Goal: Navigation & Orientation: Find specific page/section

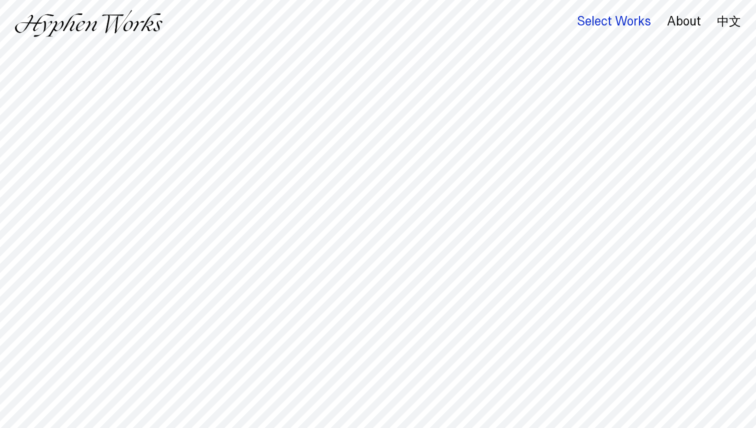
click at [625, 16] on div "Select Works" at bounding box center [614, 21] width 74 height 14
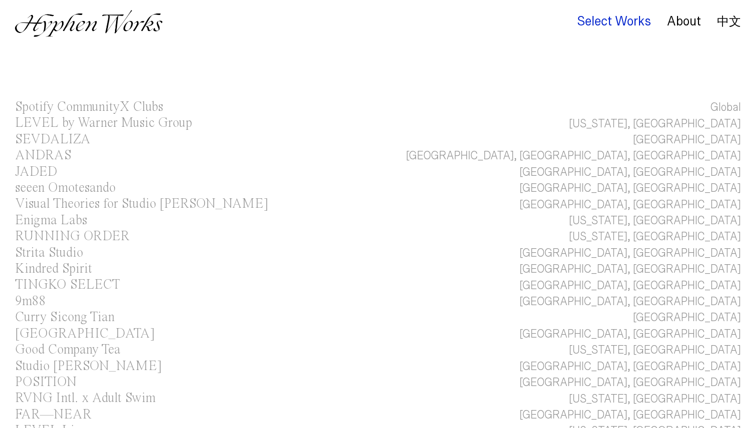
click at [623, 23] on div "Select Works" at bounding box center [614, 21] width 74 height 14
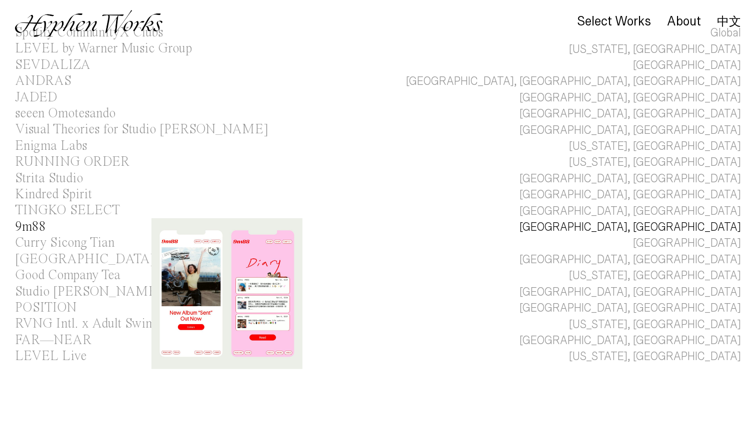
scroll to position [84, 0]
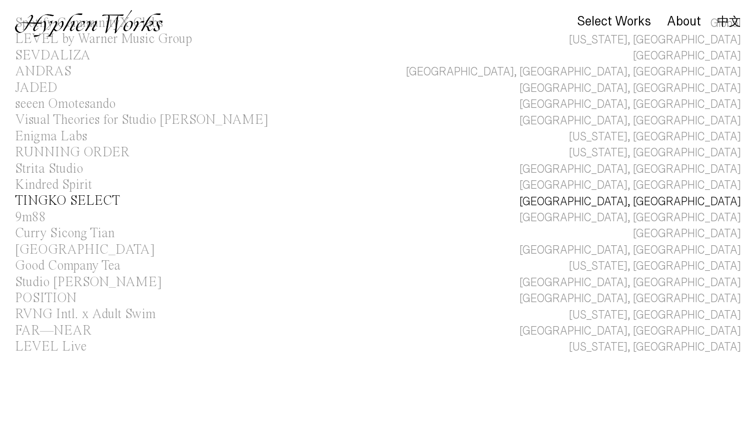
click at [452, 200] on link "TINGKO SELECT Taipei, Taiwan" at bounding box center [378, 201] width 756 height 16
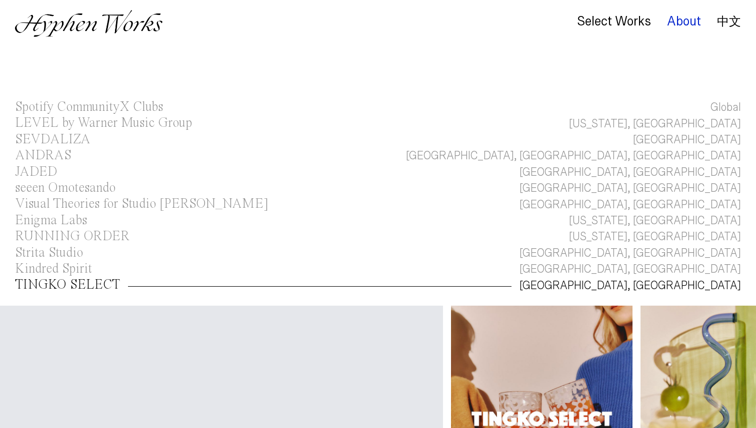
click at [683, 23] on div "About" at bounding box center [684, 21] width 34 height 14
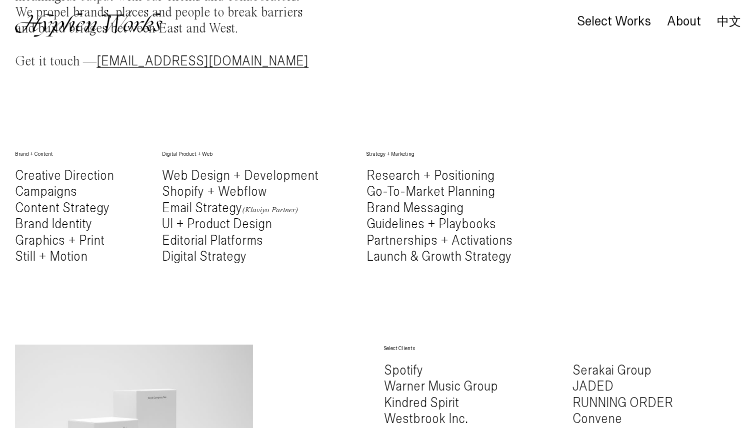
scroll to position [373, 0]
click at [91, 242] on h4 "Creative Direction Campaigns Content Strategy Brand Identity Graphics + Print S…" at bounding box center [64, 217] width 99 height 97
click at [86, 261] on h4 "Creative Direction Campaigns Content Strategy Brand Identity Graphics + Print S…" at bounding box center [64, 217] width 99 height 97
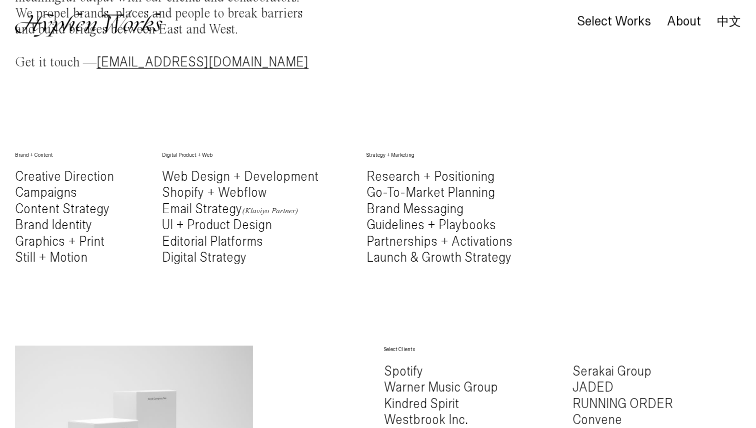
click at [86, 261] on h4 "Creative Direction Campaigns Content Strategy Brand Identity Graphics + Print S…" at bounding box center [64, 217] width 99 height 97
click at [107, 267] on div "Brand + Content Creative Direction Campaigns Content Strategy Brand Identity Gr…" at bounding box center [64, 216] width 99 height 131
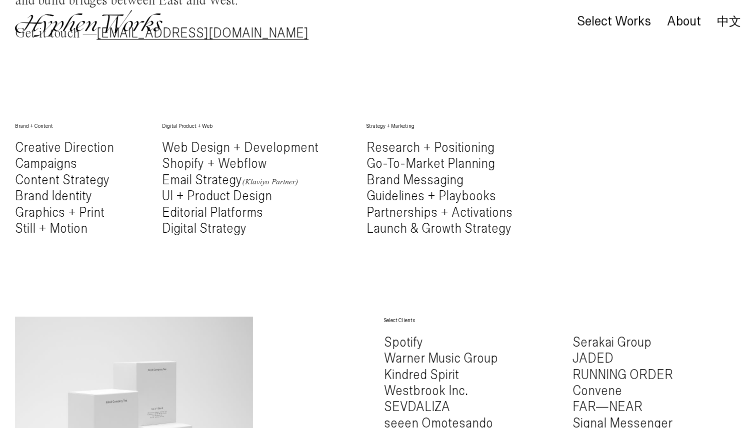
scroll to position [403, 0]
click at [236, 197] on h4 "Web Design + Development Shopify + Webflow Email Strategy (Klaviyo Partner) UI …" at bounding box center [240, 187] width 156 height 97
click at [241, 211] on h4 "Web Design + Development Shopify + Webflow Email Strategy (Klaviyo Partner) UI …" at bounding box center [240, 187] width 156 height 97
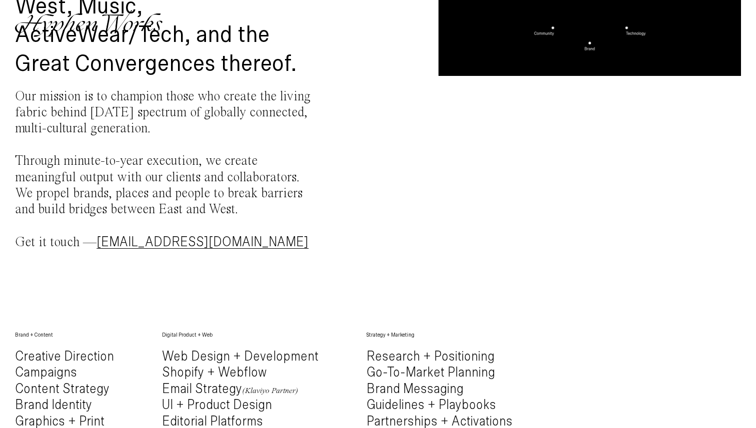
scroll to position [0, 0]
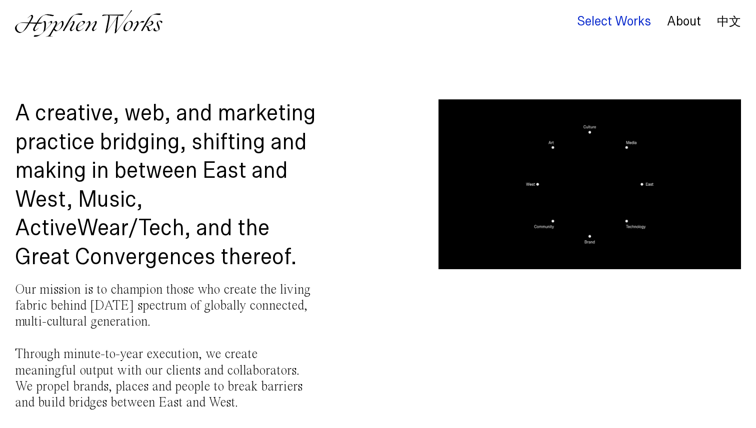
click at [598, 26] on div "Select Works" at bounding box center [614, 21] width 74 height 14
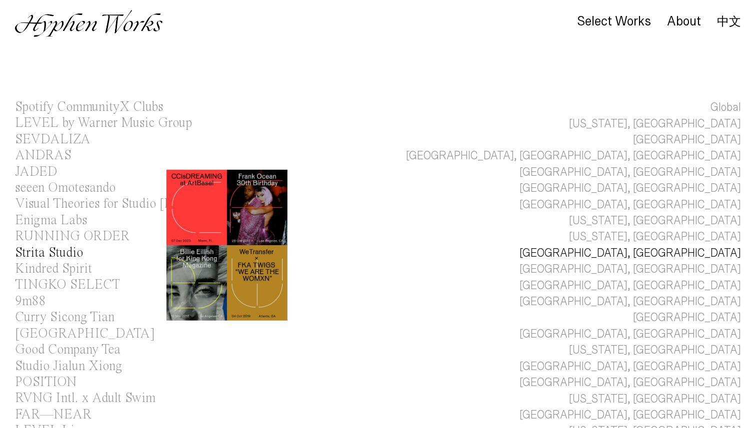
click at [58, 251] on div "Strita Studio" at bounding box center [49, 252] width 68 height 13
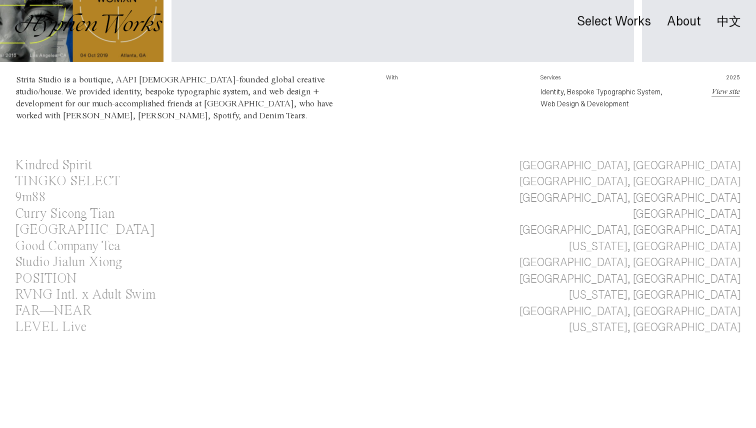
scroll to position [437, 0]
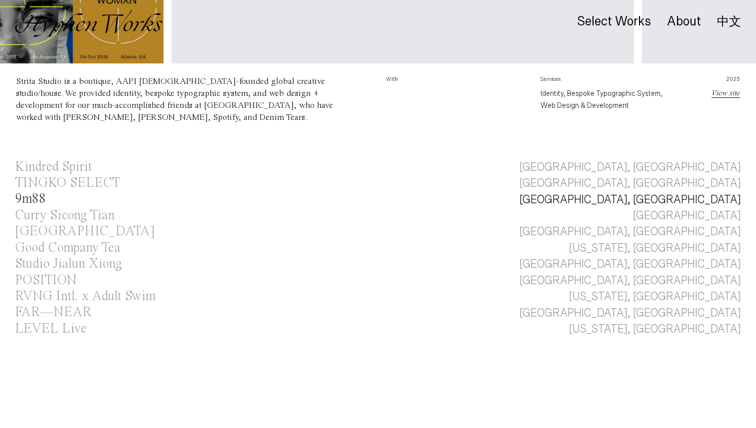
click at [43, 198] on div "9m88" at bounding box center [30, 198] width 31 height 13
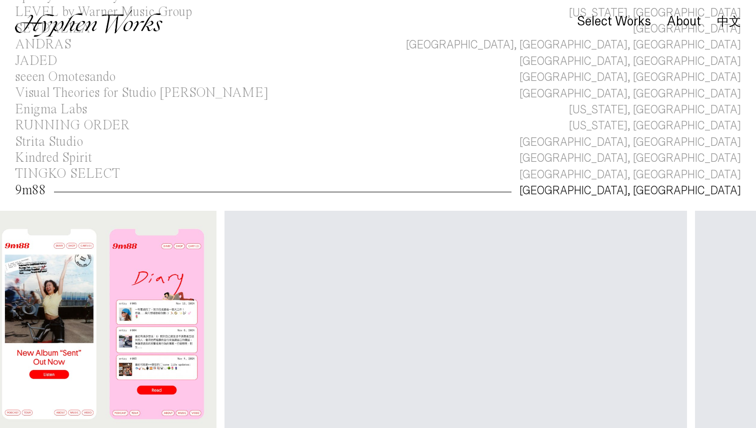
scroll to position [91, 0]
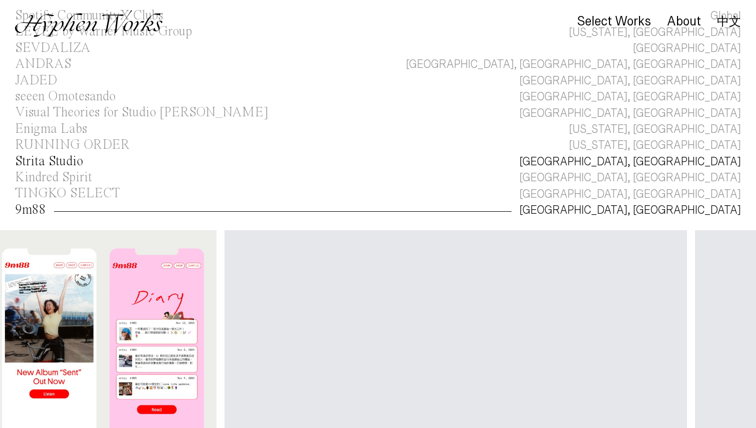
click at [69, 158] on div "Strita Studio" at bounding box center [49, 161] width 68 height 13
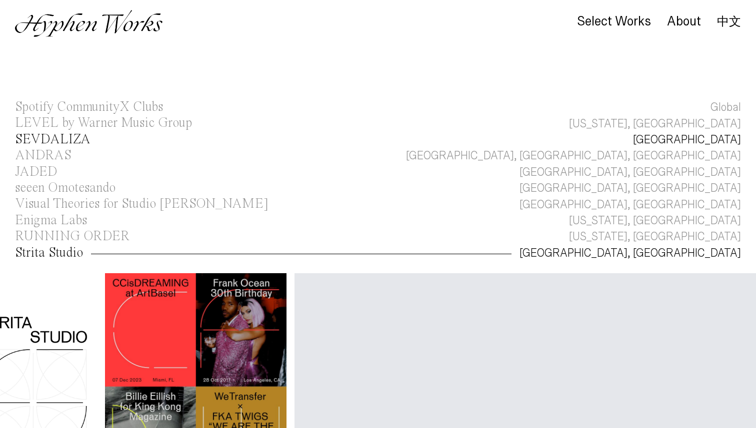
click at [52, 141] on div "SEVDALIZA" at bounding box center [52, 139] width 75 height 13
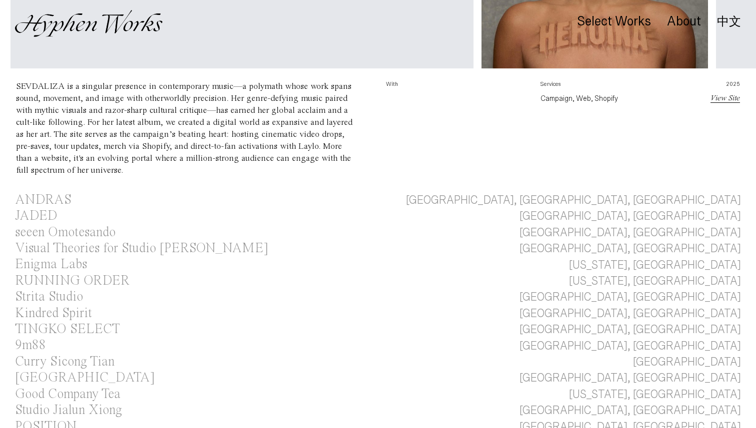
scroll to position [319, 0]
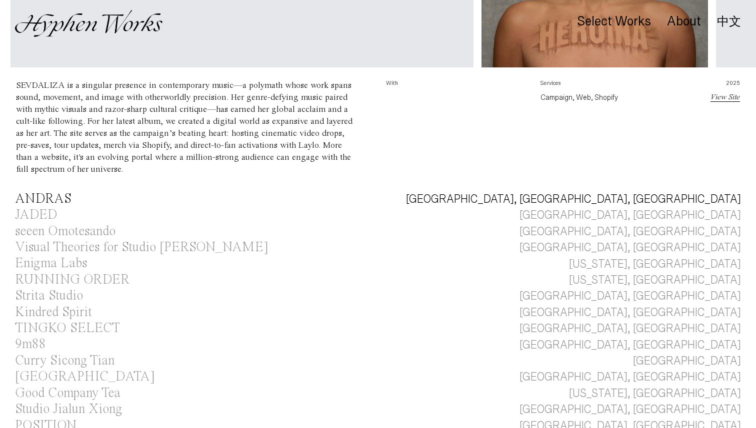
click at [63, 202] on div "ANDRAS" at bounding box center [43, 198] width 56 height 13
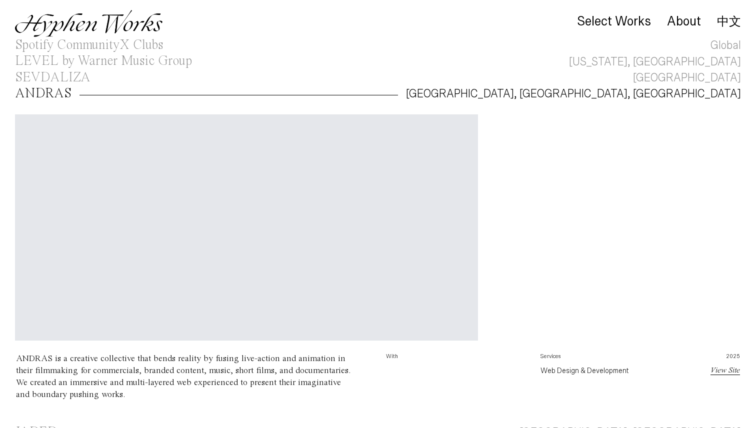
scroll to position [64, 0]
click at [60, 78] on div "SEVDALIZA" at bounding box center [52, 75] width 75 height 13
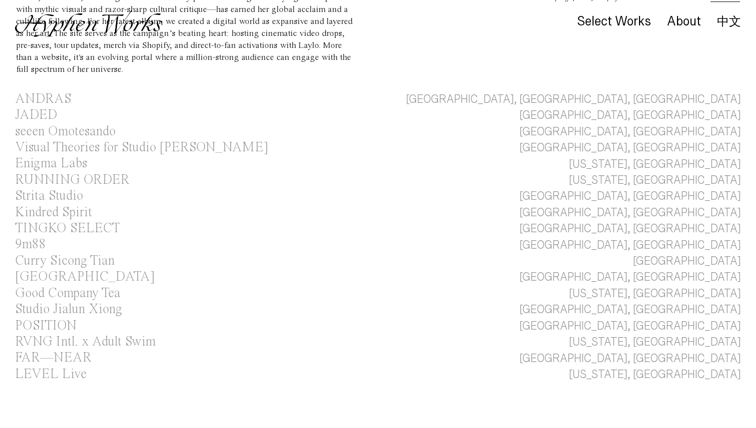
scroll to position [421, 0]
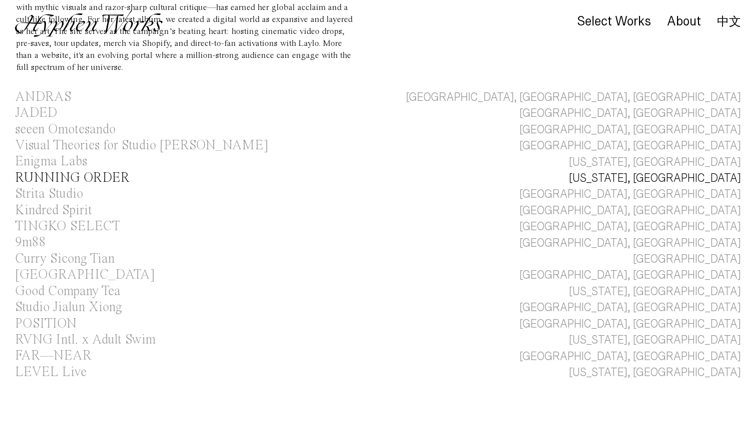
click at [64, 181] on div "RUNNING ORDER" at bounding box center [72, 177] width 114 height 13
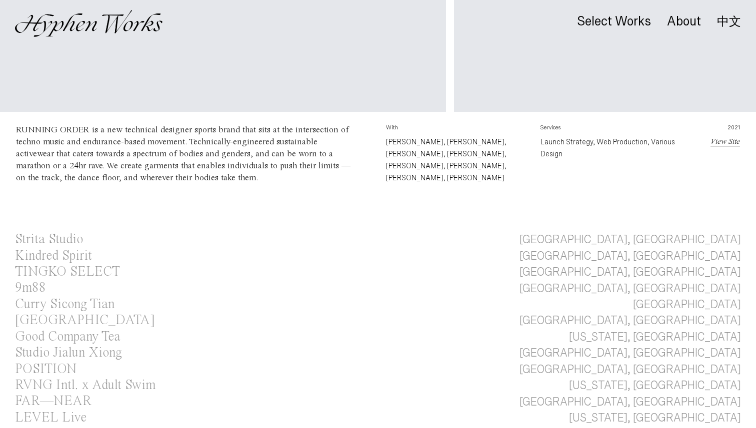
scroll to position [0, 1400]
click at [724, 144] on link "View Site" at bounding box center [724, 142] width 29 height 8
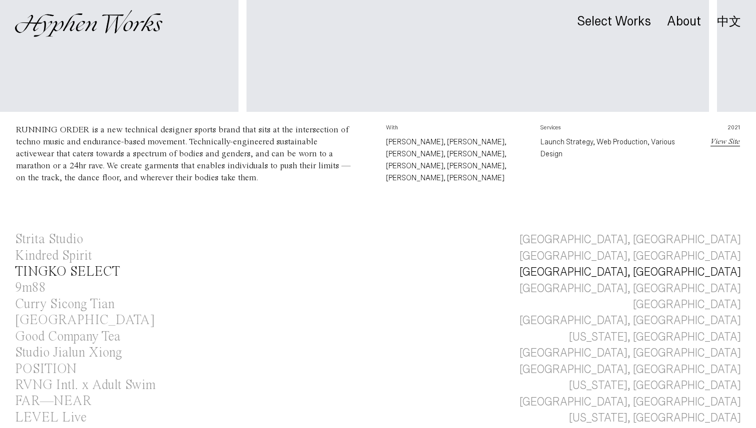
click at [85, 265] on div "TINGKO SELECT" at bounding box center [67, 271] width 105 height 13
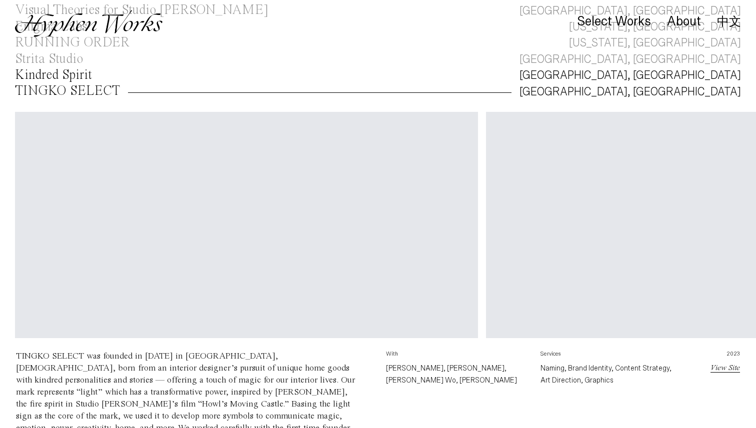
click at [50, 78] on div "Kindred Spirit" at bounding box center [53, 74] width 77 height 13
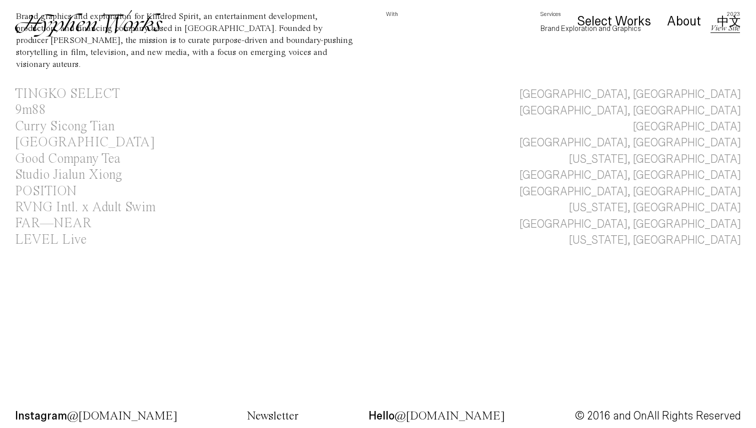
scroll to position [523, 0]
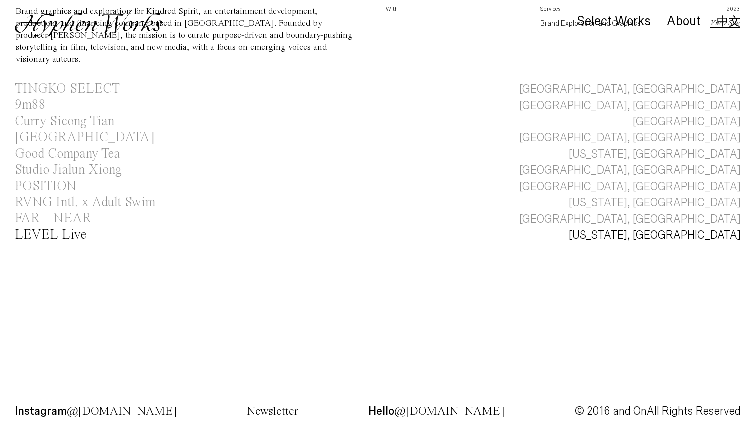
click at [73, 230] on div "LEVEL Live" at bounding box center [50, 234] width 71 height 13
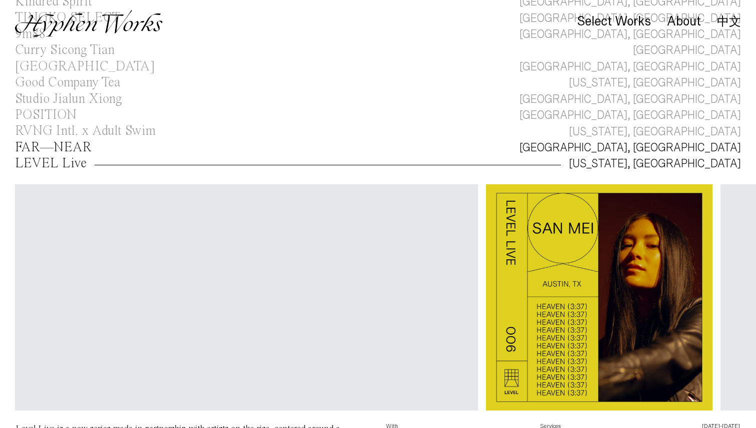
click at [49, 147] on div "FAR—NEAR" at bounding box center [53, 147] width 76 height 13
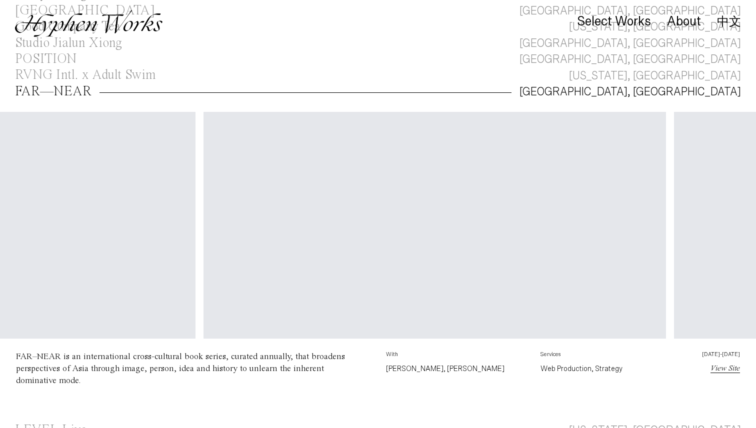
scroll to position [0, 278]
